Goal: Information Seeking & Learning: Learn about a topic

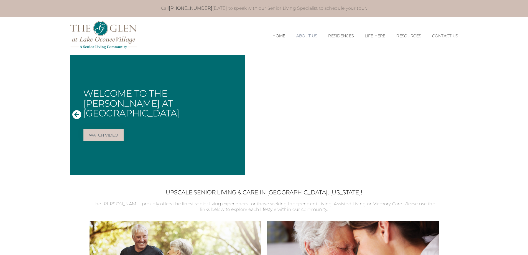
click at [304, 34] on link "About Us" at bounding box center [306, 36] width 21 height 5
click at [304, 35] on link "About Us" at bounding box center [306, 36] width 21 height 5
click at [291, 50] on link "Our Team" at bounding box center [307, 51] width 42 height 5
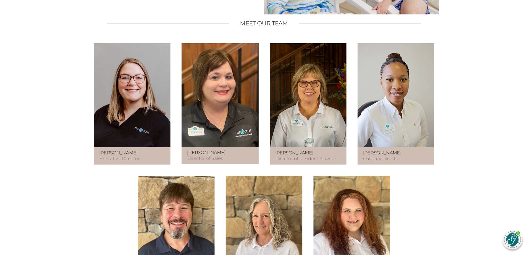
scroll to position [305, 0]
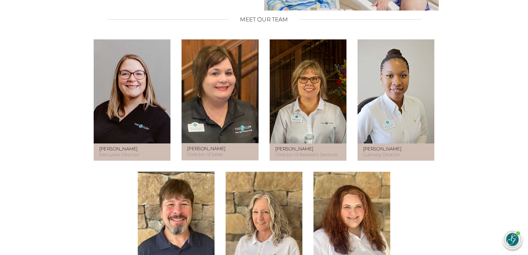
click at [71, 218] on div "Meet Our Caring and Experienced Team When you choose The [PERSON_NAME] at [GEOG…" at bounding box center [264, 170] width 388 height 563
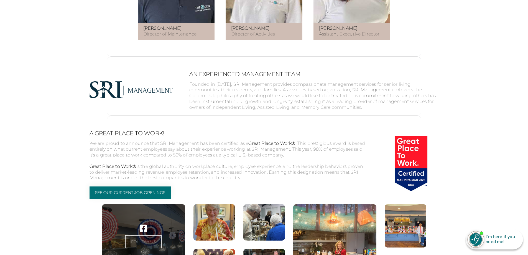
scroll to position [638, 0]
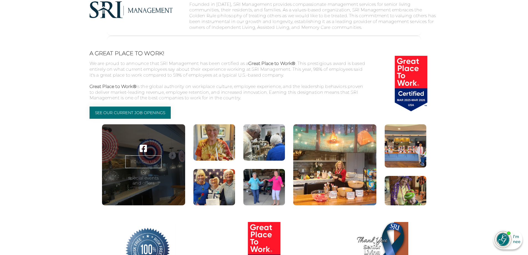
click at [115, 106] on p "Great Place to Work® is the global authority on workplace culture, employee exp…" at bounding box center [228, 95] width 277 height 23
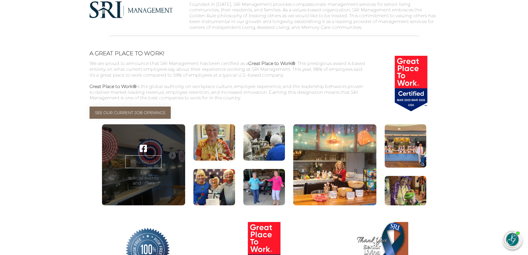
click at [118, 119] on link "See Our Current Job Openings" at bounding box center [130, 112] width 81 height 12
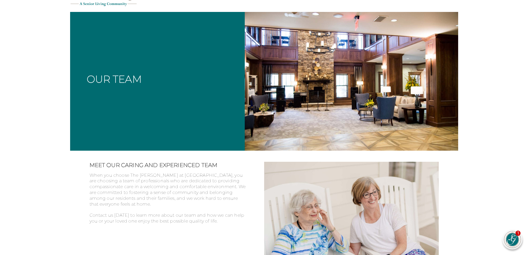
scroll to position [0, 0]
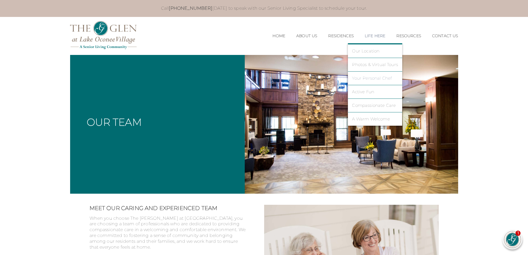
click at [365, 76] on link "Your Personal Chef" at bounding box center [375, 78] width 46 height 5
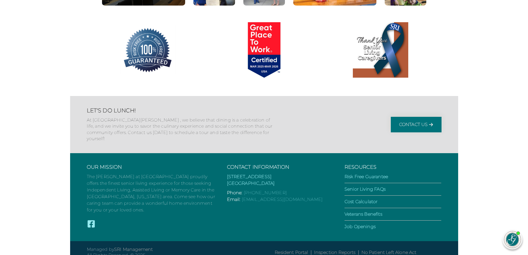
scroll to position [716, 0]
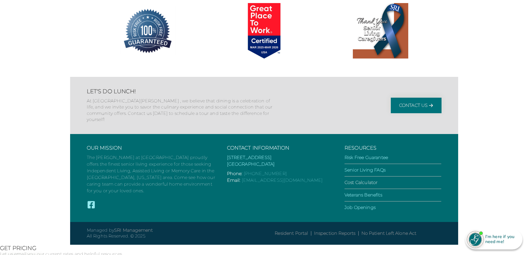
click at [360, 185] on link "Cost Calculator" at bounding box center [361, 182] width 33 height 5
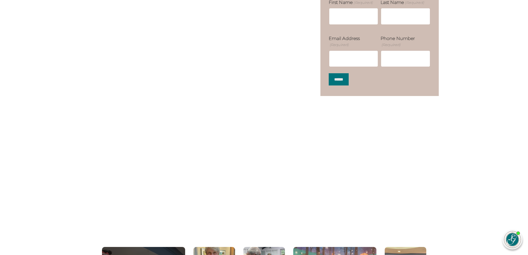
scroll to position [121, 0]
